Goal: Task Accomplishment & Management: Complete application form

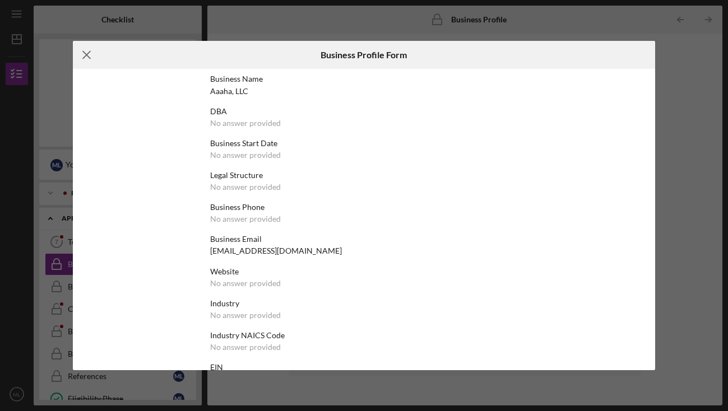
click at [86, 53] on icon "Icon/Menu Close" at bounding box center [87, 55] width 28 height 28
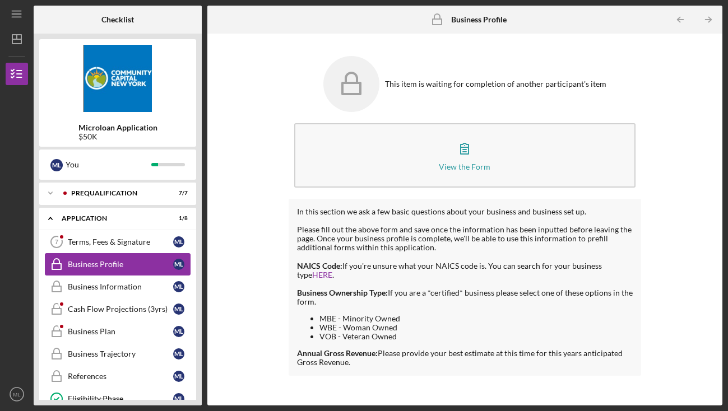
click at [150, 266] on div "Business Profile" at bounding box center [120, 264] width 105 height 9
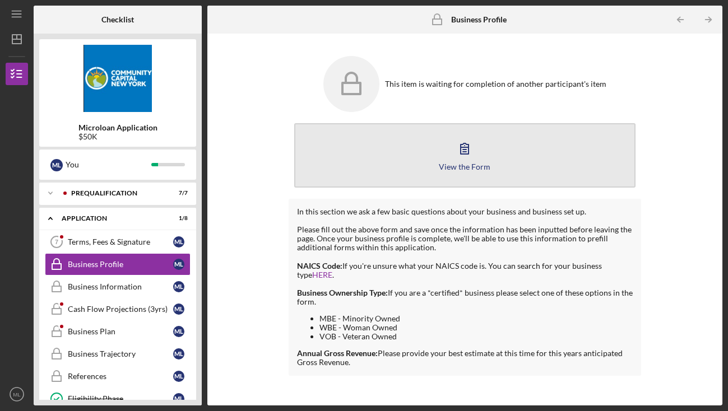
click at [479, 159] on button "View the Form Form" at bounding box center [464, 155] width 341 height 64
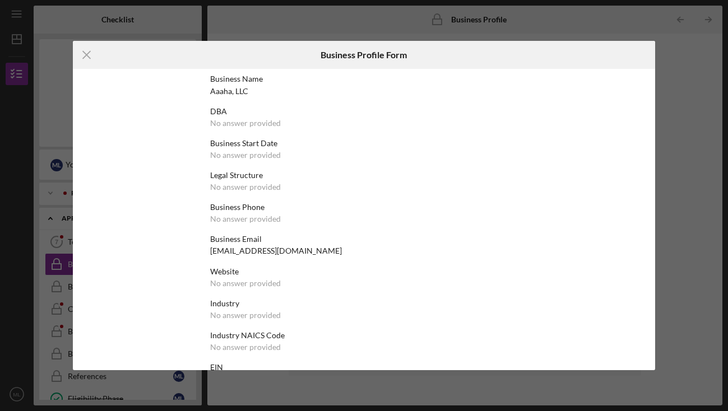
click at [244, 126] on div "No answer provided" at bounding box center [245, 123] width 71 height 9
click at [244, 155] on div "No answer provided" at bounding box center [245, 155] width 71 height 9
click at [82, 49] on icon "Icon/Menu Close" at bounding box center [87, 55] width 28 height 28
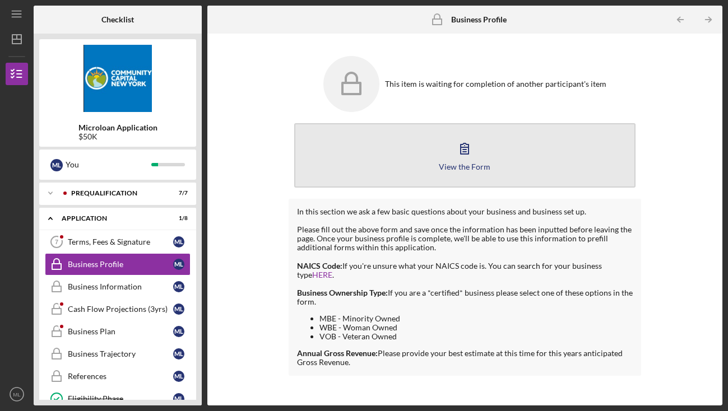
click at [456, 157] on icon "button" at bounding box center [465, 149] width 28 height 28
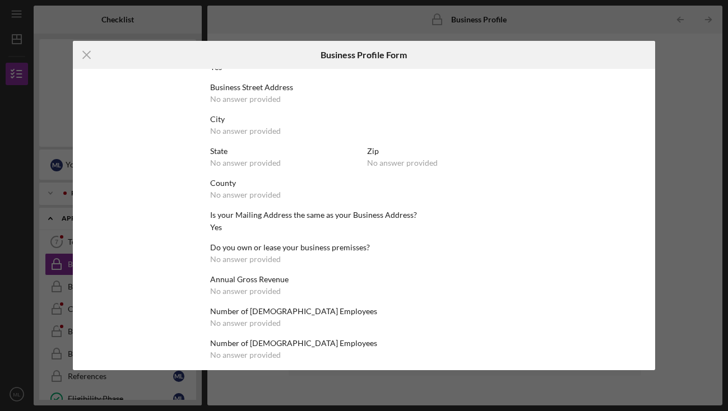
scroll to position [423, 0]
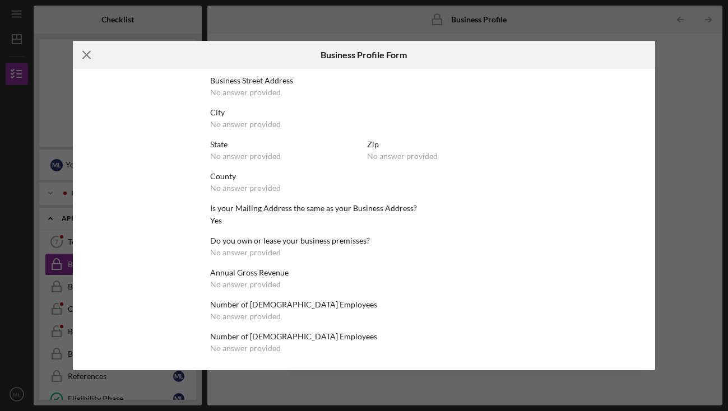
click at [84, 53] on icon "Icon/Menu Close" at bounding box center [87, 55] width 28 height 28
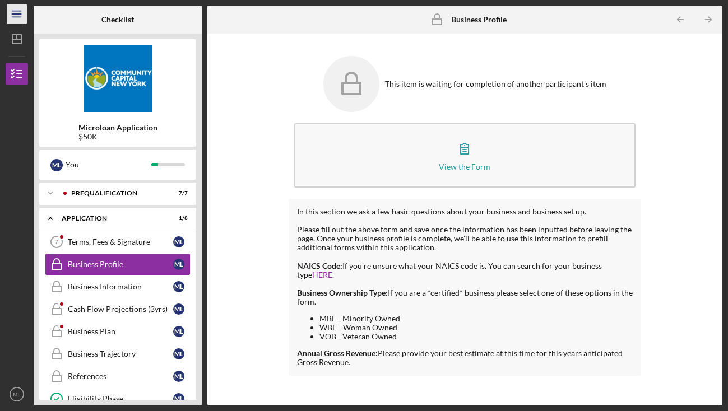
click at [18, 16] on icon "Icon/Menu" at bounding box center [16, 14] width 25 height 25
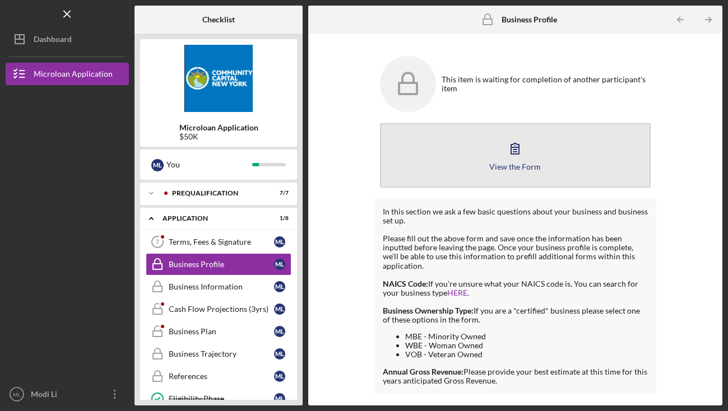
click at [407, 161] on button "View the Form Form" at bounding box center [515, 155] width 271 height 64
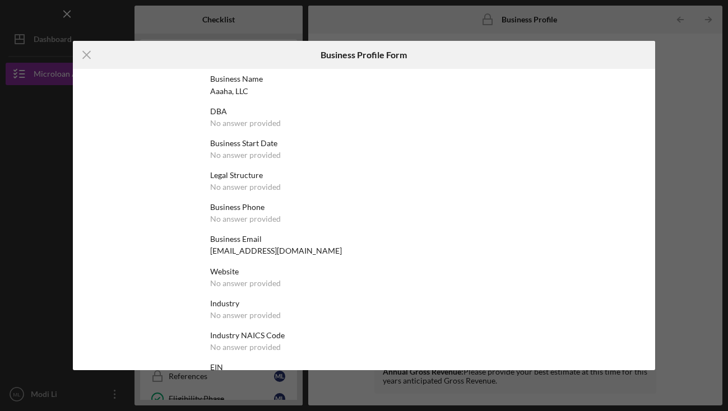
click at [237, 122] on div "No answer provided" at bounding box center [245, 123] width 71 height 9
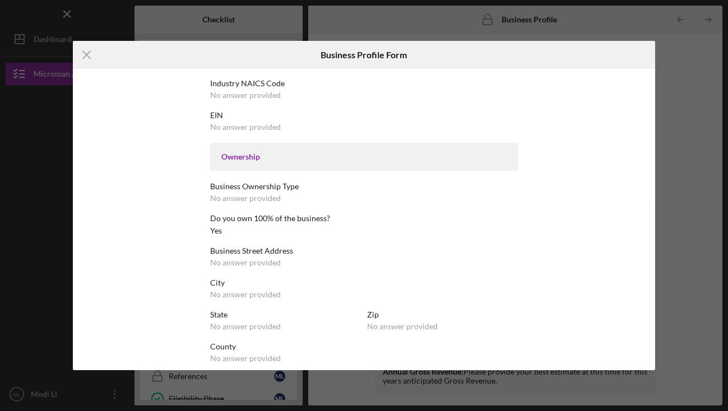
scroll to position [423, 0]
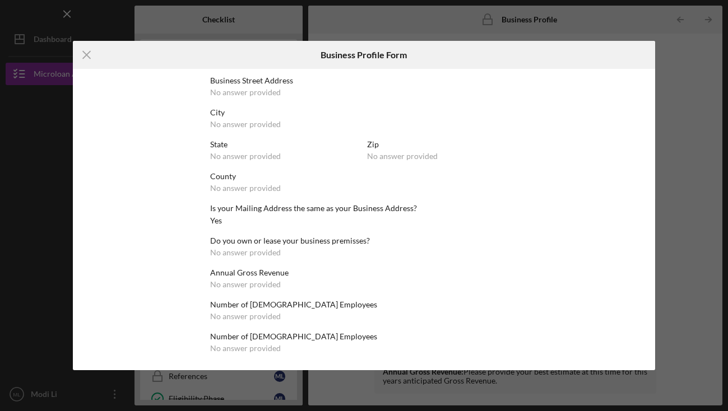
click at [373, 159] on div "No answer provided" at bounding box center [402, 156] width 71 height 9
click at [669, 194] on div "Icon/Menu Close Business Profile Form Business Name Aaaha, LLC DBA No answer pr…" at bounding box center [364, 205] width 728 height 411
click at [80, 47] on icon "Icon/Menu Close" at bounding box center [87, 55] width 28 height 28
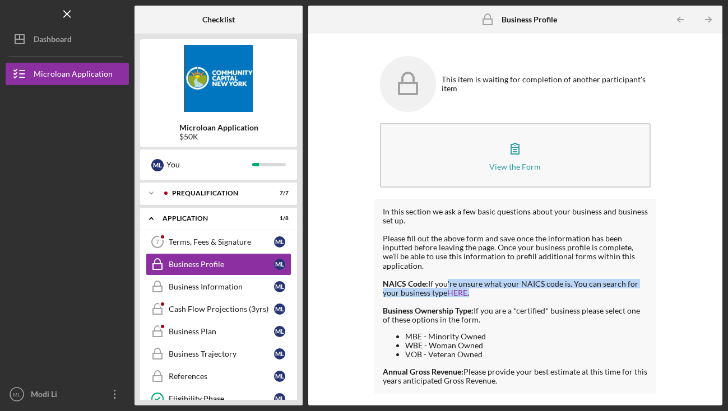
drag, startPoint x: 444, startPoint y: 283, endPoint x: 504, endPoint y: 295, distance: 61.7
click at [504, 295] on div "In this section we ask a few basic questions about your business and business s…" at bounding box center [515, 296] width 265 height 178
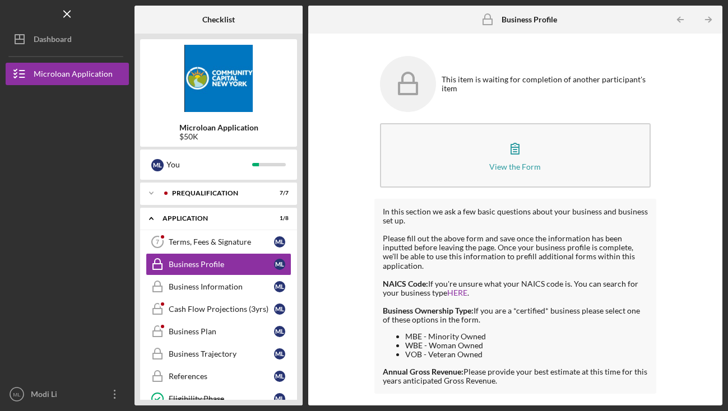
click at [503, 296] on div "In this section we ask a few basic questions about your business and business s…" at bounding box center [515, 296] width 265 height 178
click at [460, 293] on link "HERE" at bounding box center [457, 293] width 20 height 10
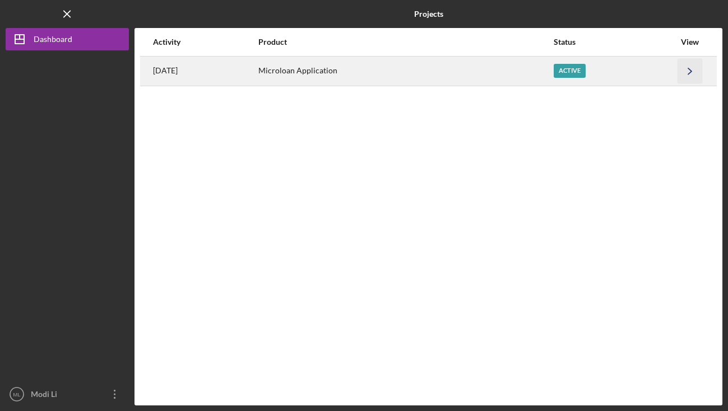
click at [691, 70] on icon "Icon/Navigate" at bounding box center [690, 70] width 25 height 25
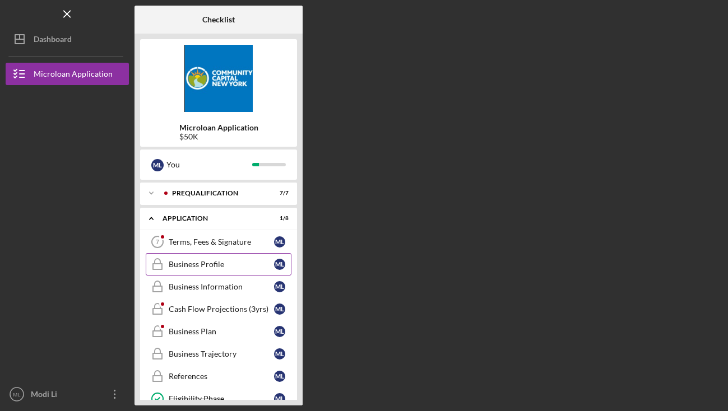
click at [217, 265] on div "Business Profile" at bounding box center [221, 264] width 105 height 9
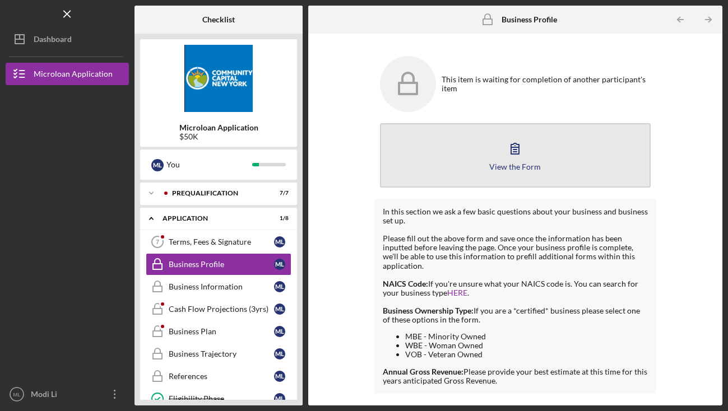
click at [513, 152] on icon "button" at bounding box center [515, 149] width 28 height 28
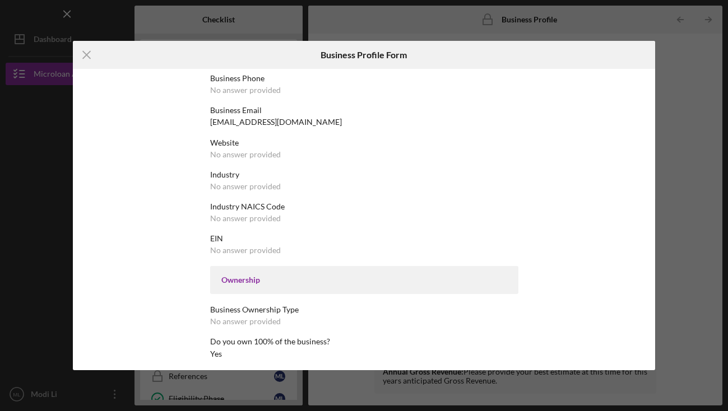
scroll to position [423, 0]
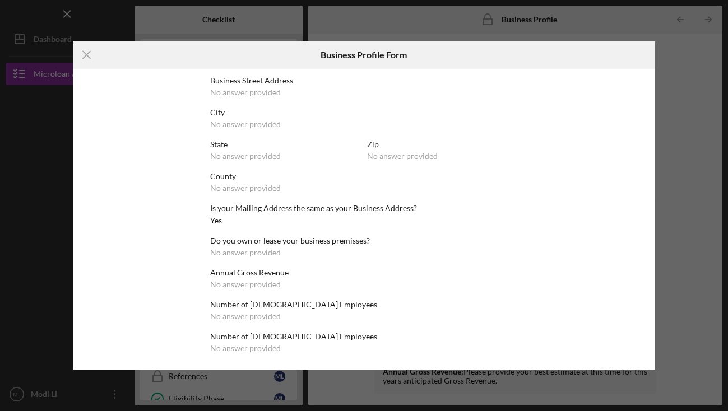
click at [411, 152] on div "No answer provided" at bounding box center [402, 156] width 71 height 9
click at [89, 51] on icon "Icon/Menu Close" at bounding box center [87, 55] width 28 height 28
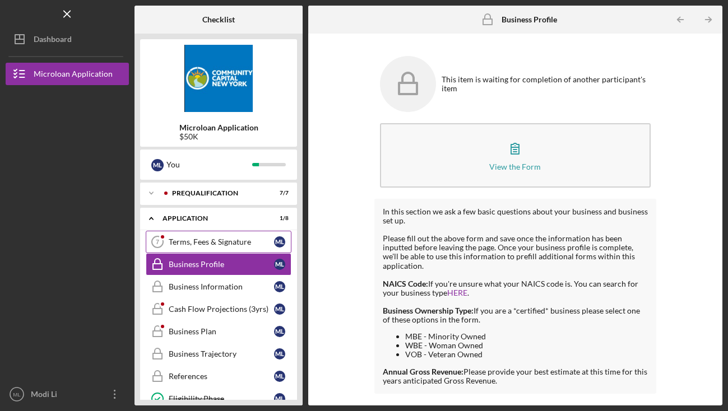
click at [236, 243] on div "Terms, Fees & Signature" at bounding box center [221, 242] width 105 height 9
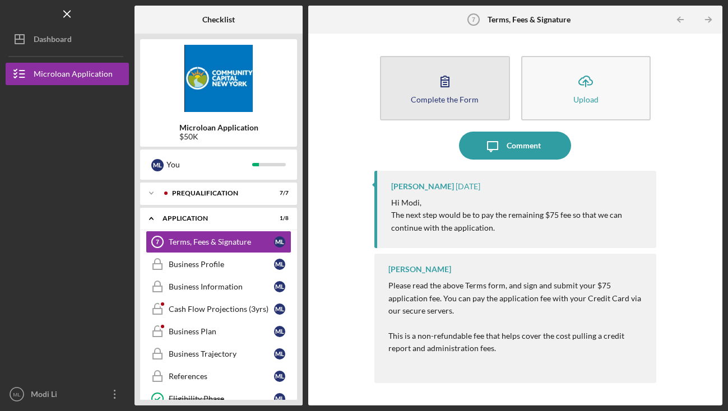
click at [450, 103] on button "Complete the Form Form" at bounding box center [445, 88] width 130 height 64
click at [447, 108] on button "Complete the Form Form" at bounding box center [445, 88] width 130 height 64
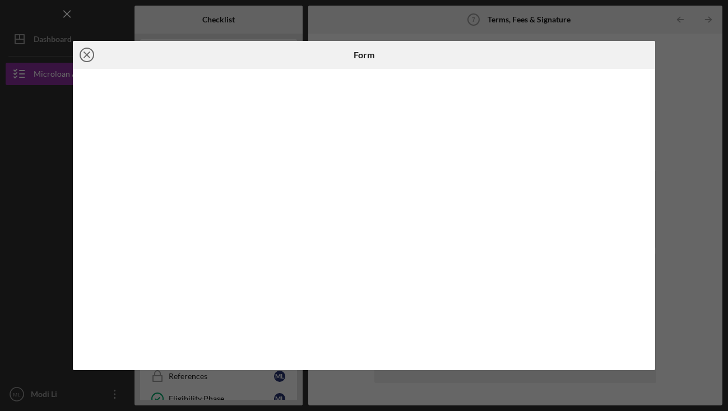
click at [86, 55] on line at bounding box center [87, 55] width 6 height 6
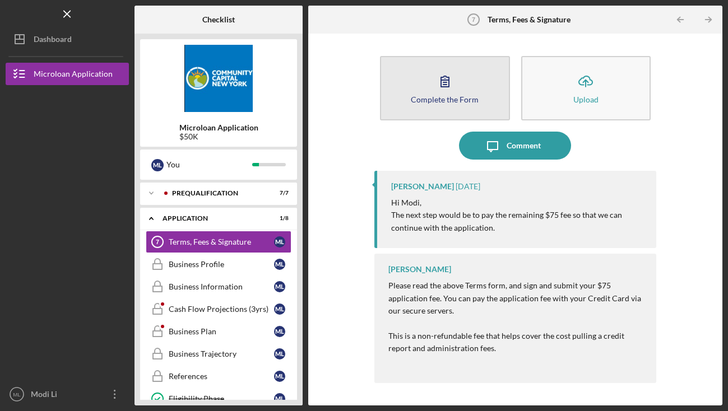
click at [449, 95] on div "Complete the Form" at bounding box center [445, 99] width 68 height 8
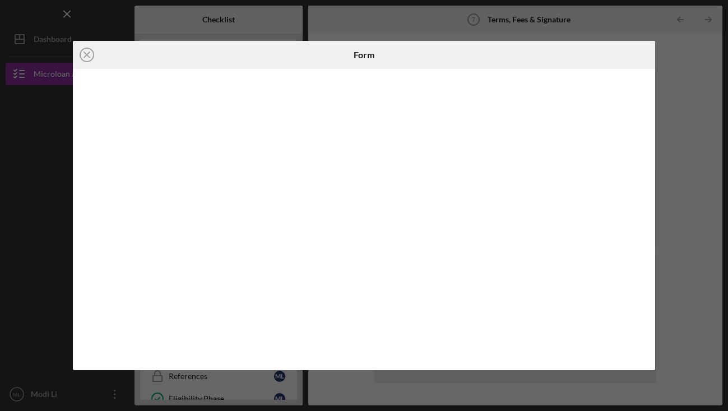
click at [684, 229] on div "Icon/Close Form" at bounding box center [364, 205] width 728 height 411
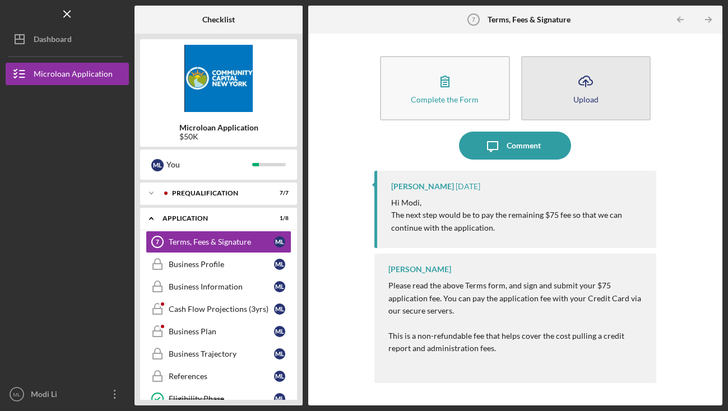
click at [594, 94] on icon "Icon/Upload" at bounding box center [586, 81] width 28 height 28
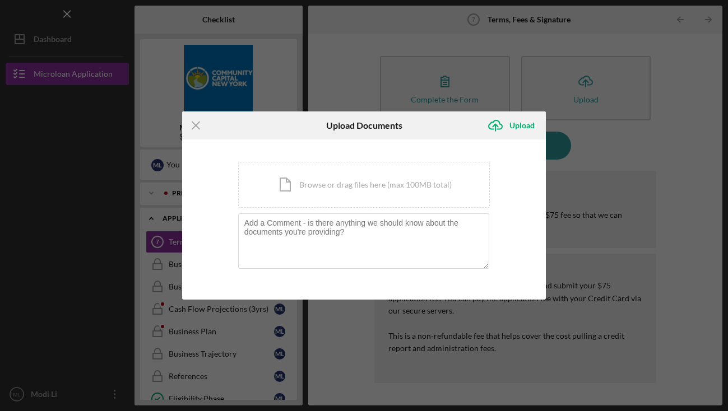
click at [634, 171] on div "Icon/Menu Close Upload Documents Icon/Upload Upload You're uploading documents …" at bounding box center [364, 205] width 728 height 411
click at [189, 127] on icon "Icon/Menu Close" at bounding box center [196, 126] width 28 height 28
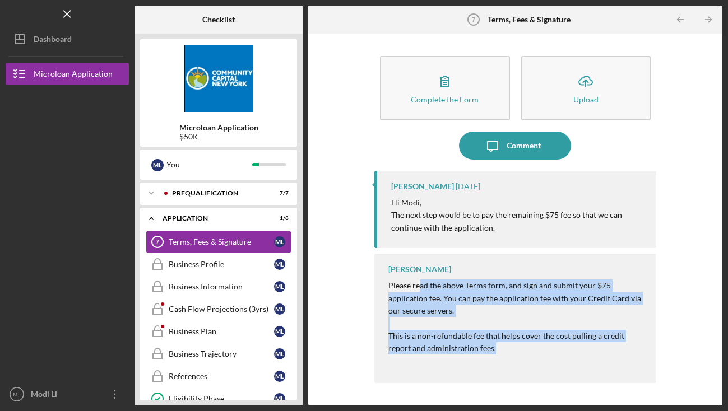
drag, startPoint x: 420, startPoint y: 285, endPoint x: 488, endPoint y: 351, distance: 95.1
click at [488, 351] on p "Please read the above Terms form, and sign and submit your $75 application fee.…" at bounding box center [516, 380] width 257 height 201
click at [685, 291] on div "Complete the Form Form Icon/Upload Upload Icon/Message Comment [PERSON_NAME] [D…" at bounding box center [515, 219] width 403 height 361
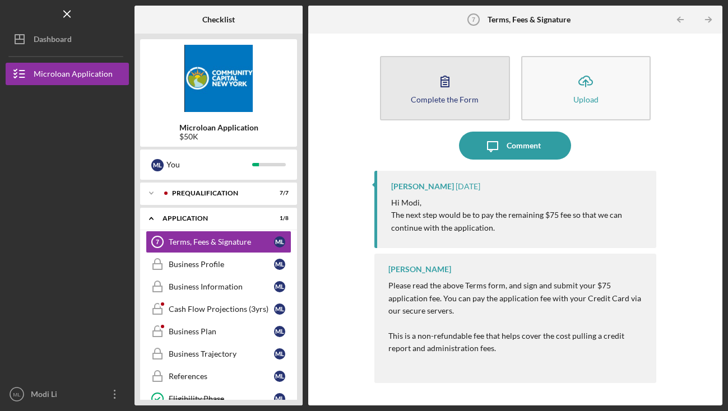
click at [455, 89] on icon "button" at bounding box center [445, 81] width 28 height 28
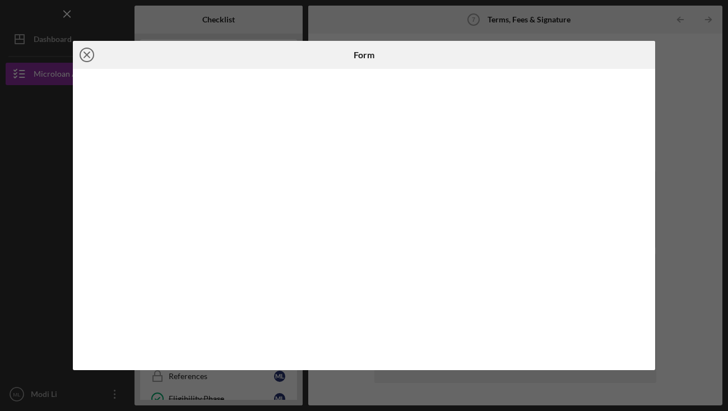
click at [83, 52] on icon "Icon/Close" at bounding box center [87, 55] width 28 height 28
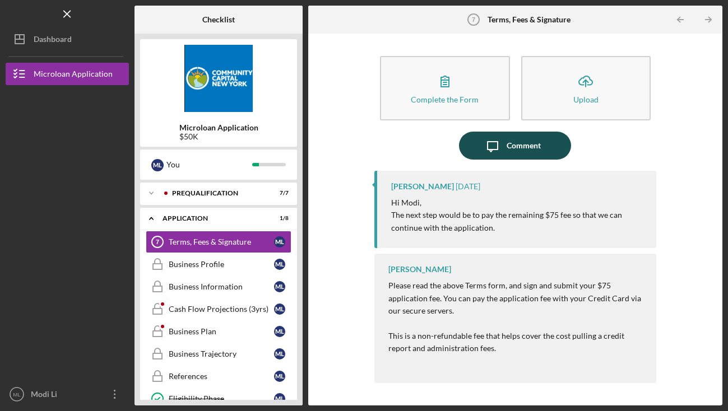
click at [512, 143] on div "Comment" at bounding box center [524, 146] width 34 height 28
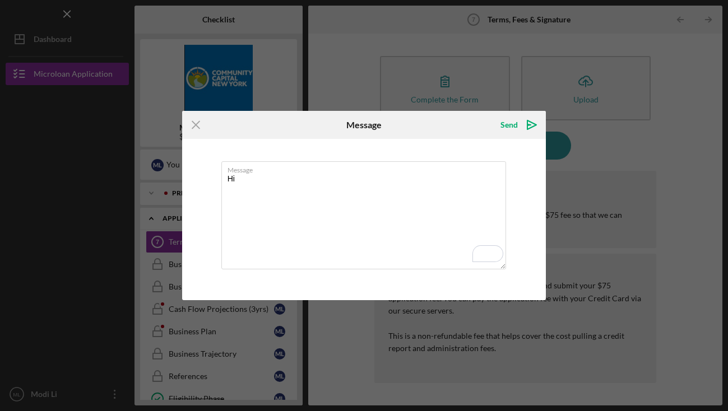
type textarea "Hi"
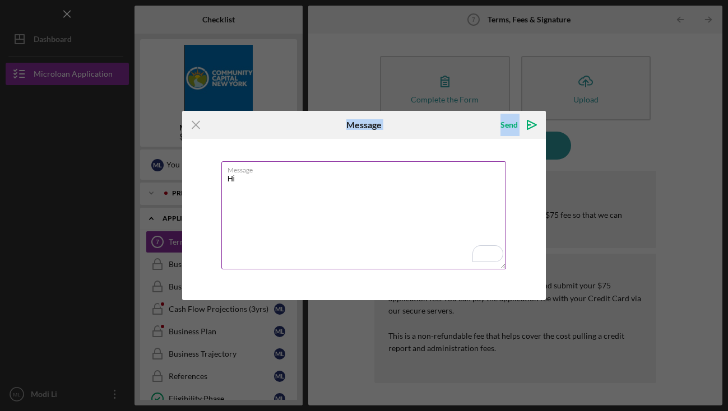
drag, startPoint x: 275, startPoint y: 122, endPoint x: 353, endPoint y: 210, distance: 117.5
click at [353, 210] on form "Icon/Menu Close Message Send Icon/icon-invite-send Message Hi Cancel Send Icon/…" at bounding box center [364, 205] width 364 height 189
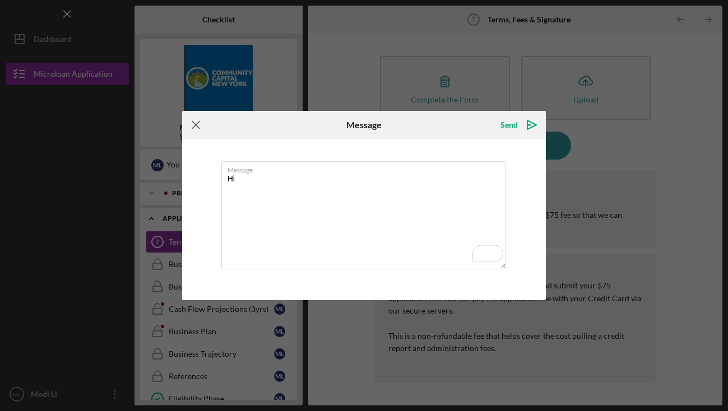
click at [198, 127] on icon "Icon/Menu Close" at bounding box center [196, 125] width 28 height 28
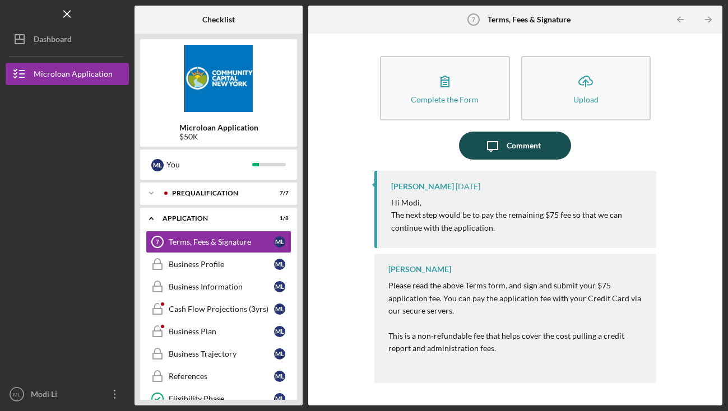
click at [507, 151] on div "Comment" at bounding box center [524, 146] width 34 height 28
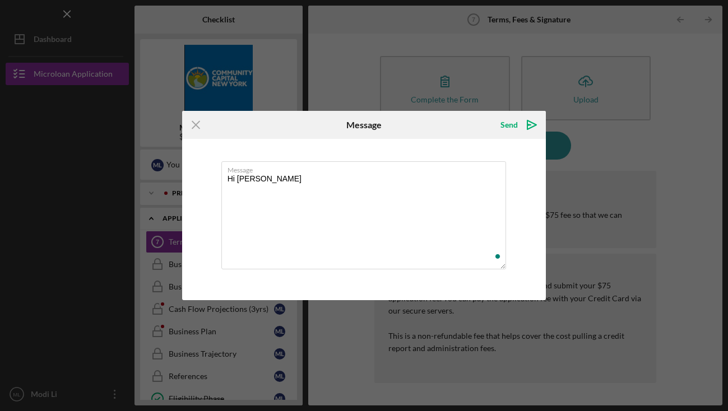
type textarea "Hi [PERSON_NAME]"
click at [494, 74] on div "Icon/Menu Close Message Send Icon/icon-invite-send Message Hi Lesbil Cancel Sen…" at bounding box center [364, 205] width 728 height 411
click at [194, 123] on line at bounding box center [195, 125] width 7 height 7
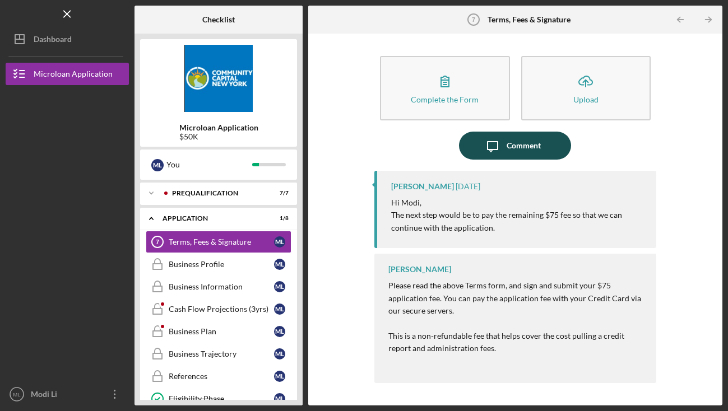
click at [535, 151] on div "Comment" at bounding box center [524, 146] width 34 height 28
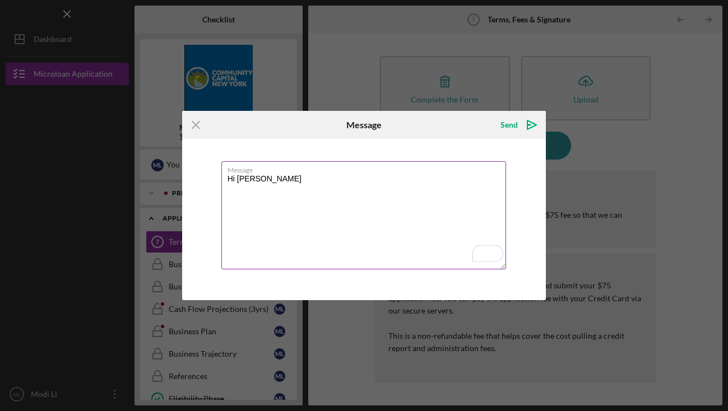
click at [276, 182] on textarea "Hi [PERSON_NAME]" at bounding box center [363, 215] width 285 height 108
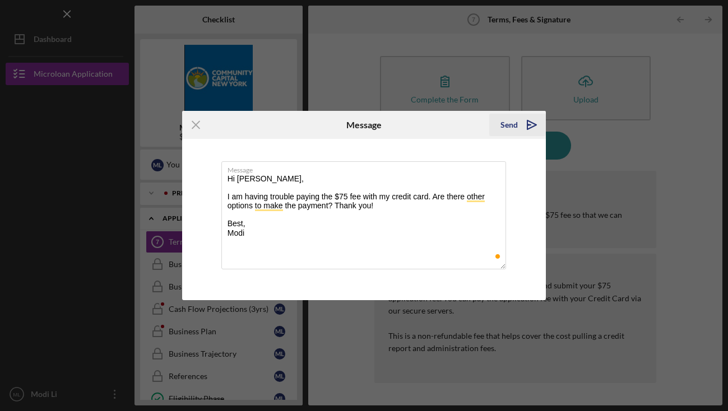
type textarea "Hi [PERSON_NAME], I am having trouble paying the $75 fee with my credit card. A…"
click at [508, 124] on div "Send" at bounding box center [508, 125] width 17 height 22
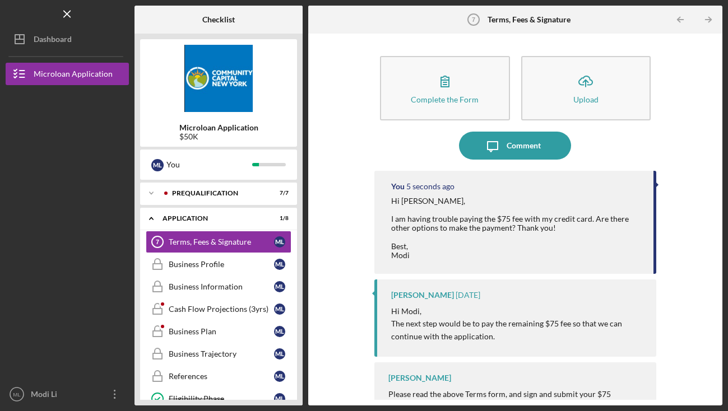
scroll to position [18, 0]
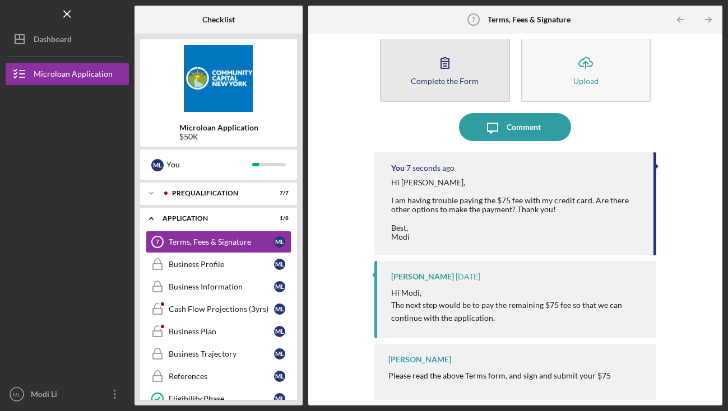
click at [424, 72] on button "Complete the Form Form" at bounding box center [445, 70] width 130 height 64
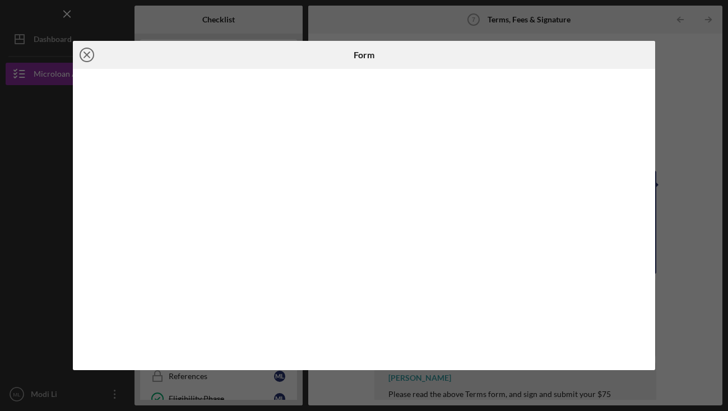
click at [84, 53] on line at bounding box center [87, 55] width 6 height 6
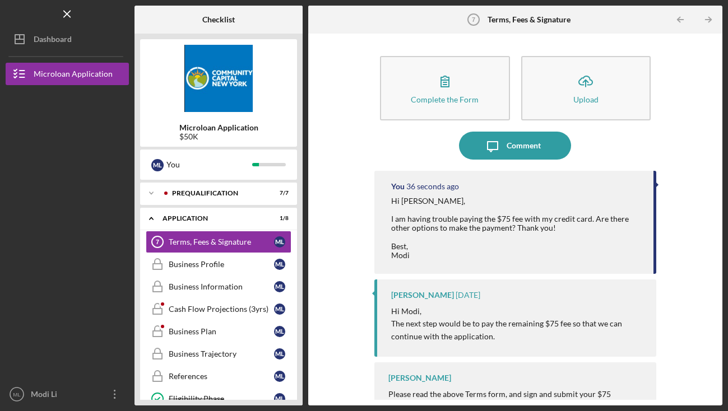
scroll to position [18, 0]
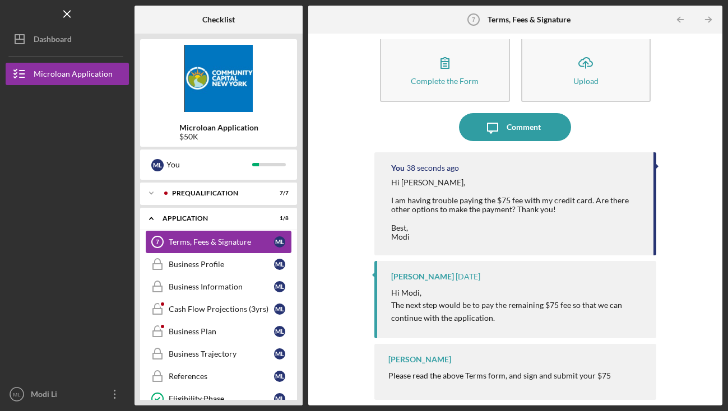
click at [247, 243] on div "Terms, Fees & Signature" at bounding box center [221, 242] width 105 height 9
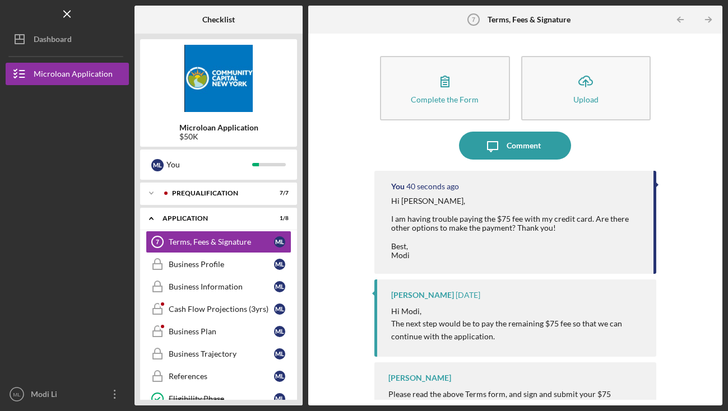
scroll to position [18, 0]
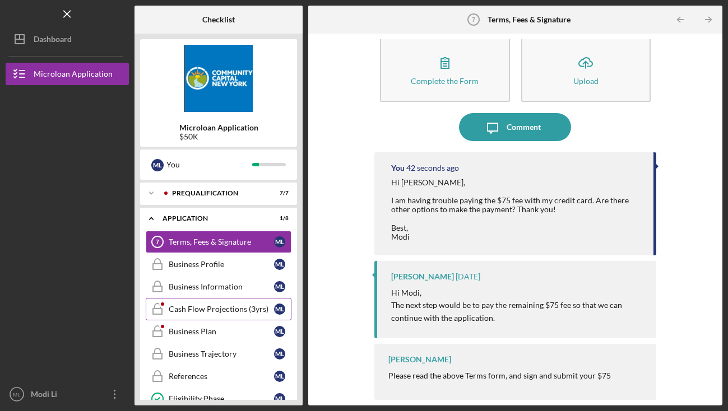
click at [224, 314] on link "Cash Flow Projections (3yrs) Cash Flow Projections (3yrs) M L" at bounding box center [219, 309] width 146 height 22
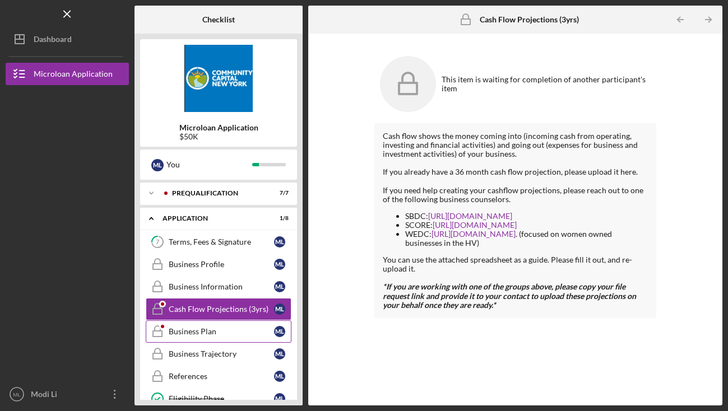
click at [245, 333] on div "Business Plan" at bounding box center [221, 331] width 105 height 9
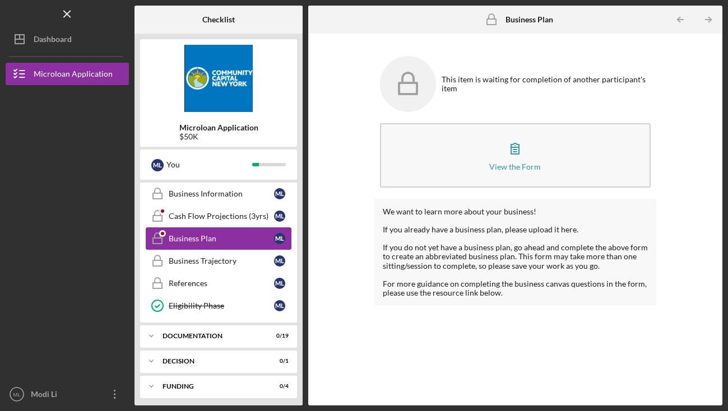
scroll to position [103, 0]
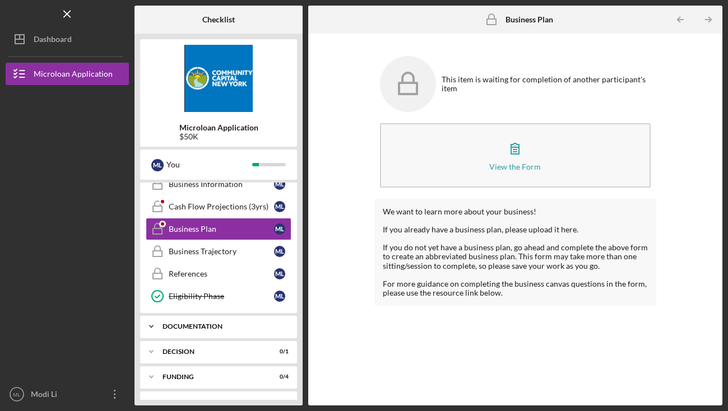
click at [223, 331] on div "Icon/Expander Documentation 0 / 19" at bounding box center [218, 327] width 157 height 22
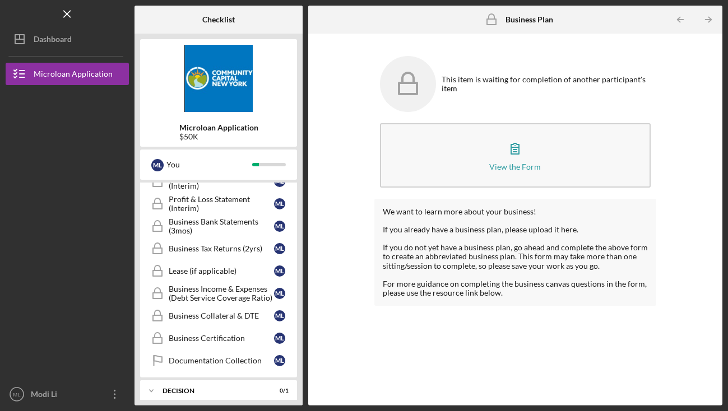
scroll to position [554, 0]
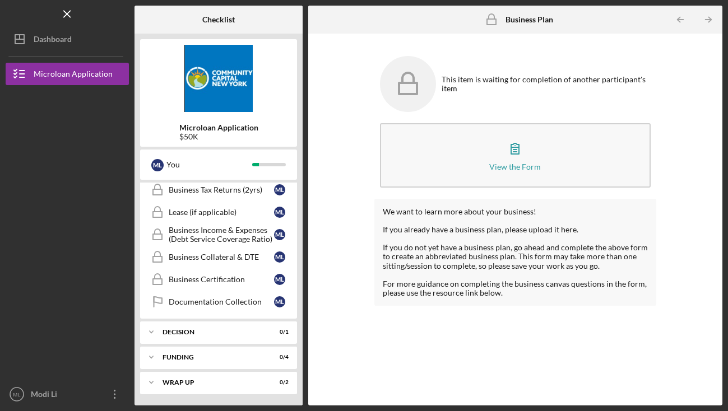
click at [223, 331] on div "Decision" at bounding box center [212, 332] width 98 height 7
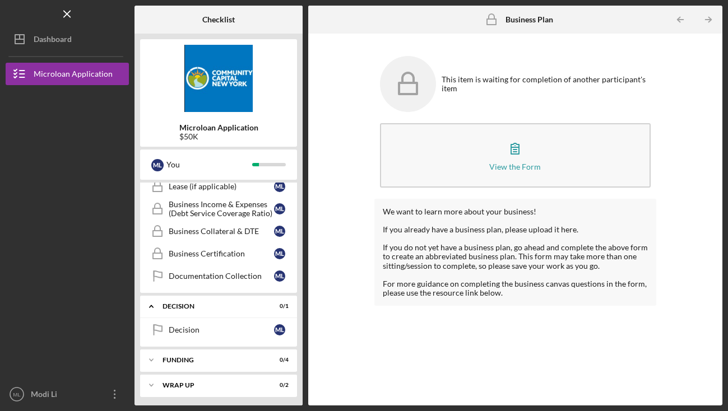
scroll to position [581, 0]
click at [222, 331] on div "Decision" at bounding box center [221, 329] width 105 height 9
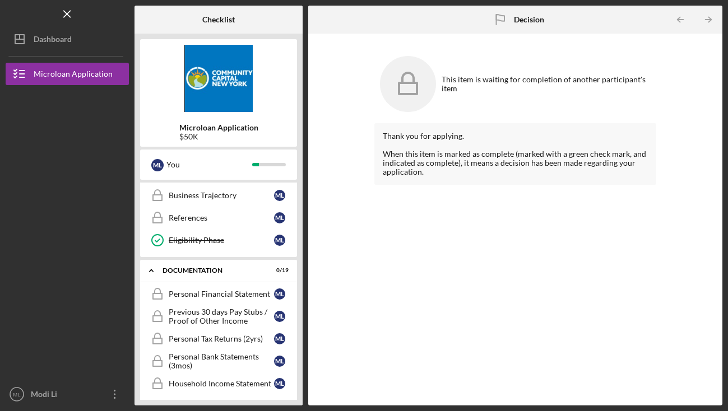
scroll to position [120, 0]
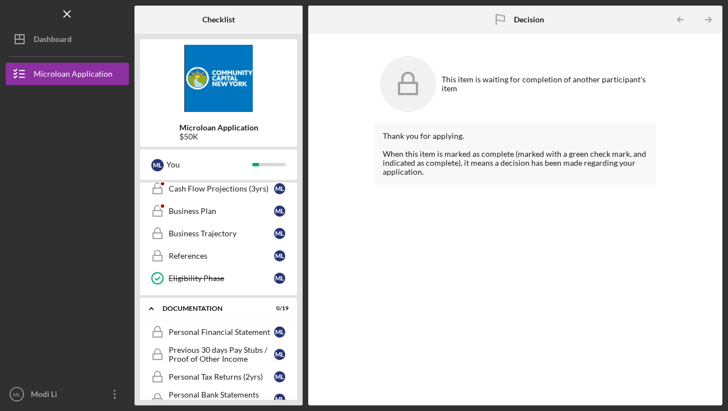
click at [222, 331] on div "Personal Financial Statement" at bounding box center [221, 332] width 105 height 9
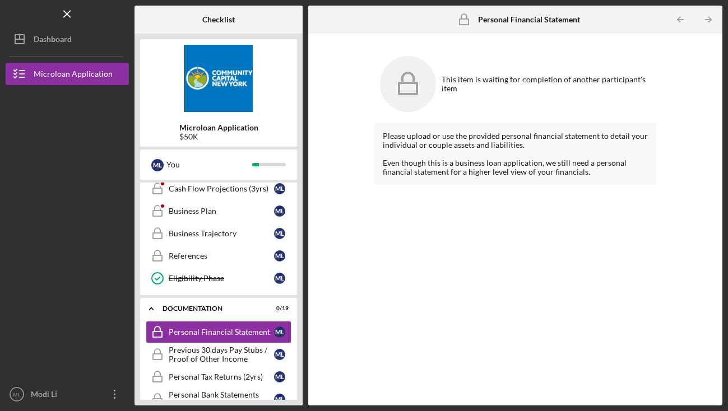
click at [404, 98] on icon at bounding box center [408, 84] width 56 height 56
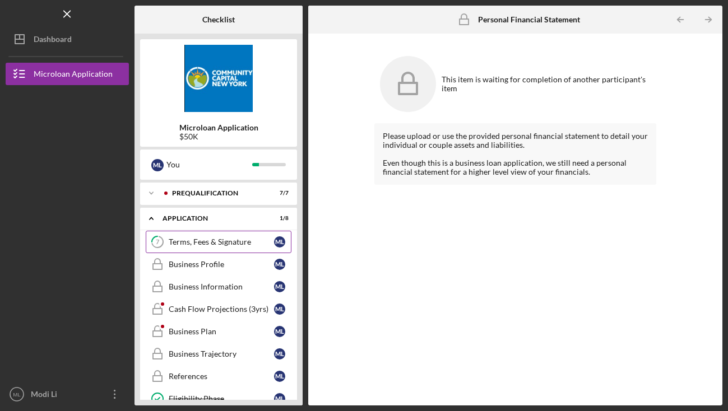
click at [212, 244] on div "Terms, Fees & Signature" at bounding box center [221, 242] width 105 height 9
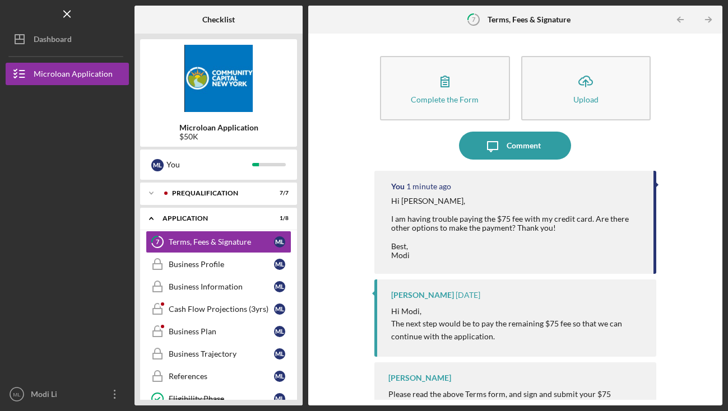
scroll to position [18, 0]
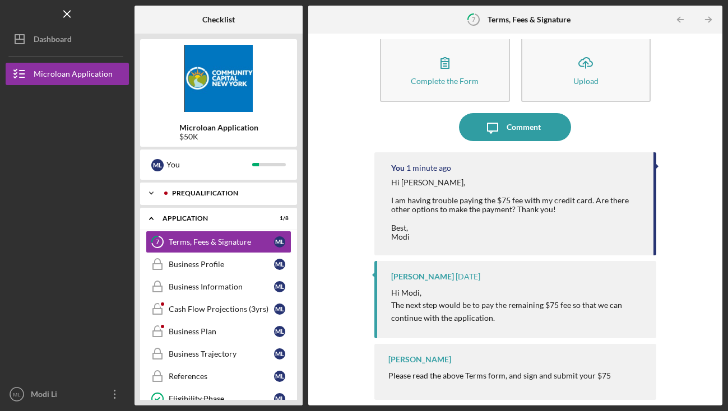
click at [154, 193] on icon "Icon/Expander" at bounding box center [151, 193] width 22 height 22
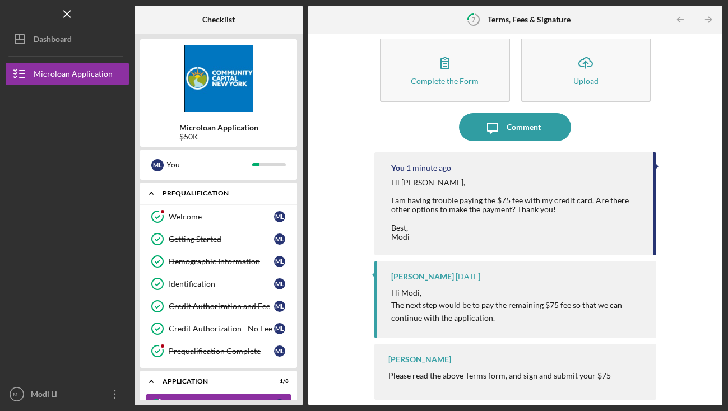
click at [151, 193] on icon "Icon/Expander" at bounding box center [151, 193] width 22 height 22
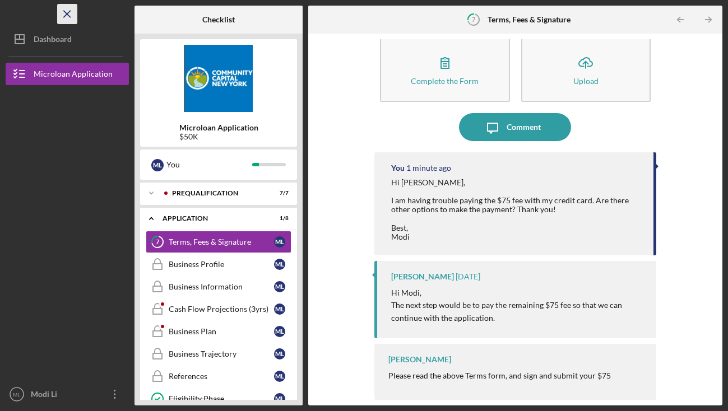
click at [66, 18] on icon "Icon/Menu Close" at bounding box center [67, 14] width 25 height 25
